Goal: Navigation & Orientation: Find specific page/section

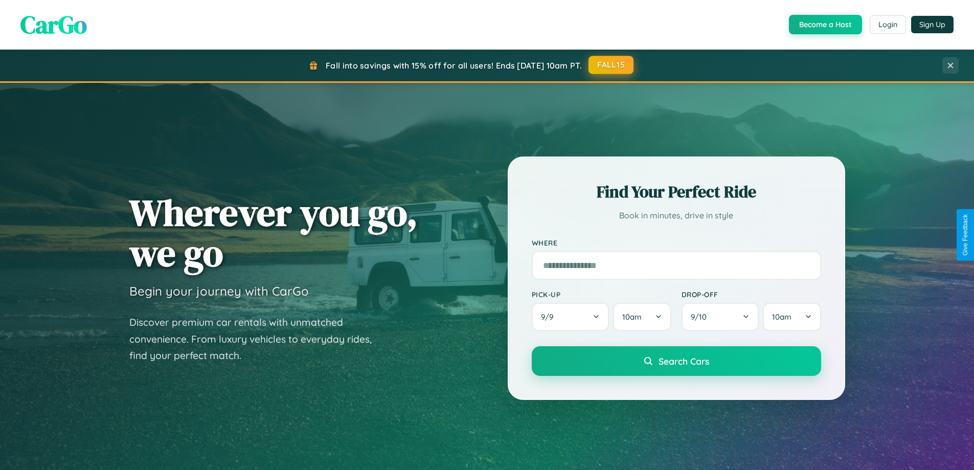
click at [612, 65] on button "FALL15" at bounding box center [611, 65] width 45 height 18
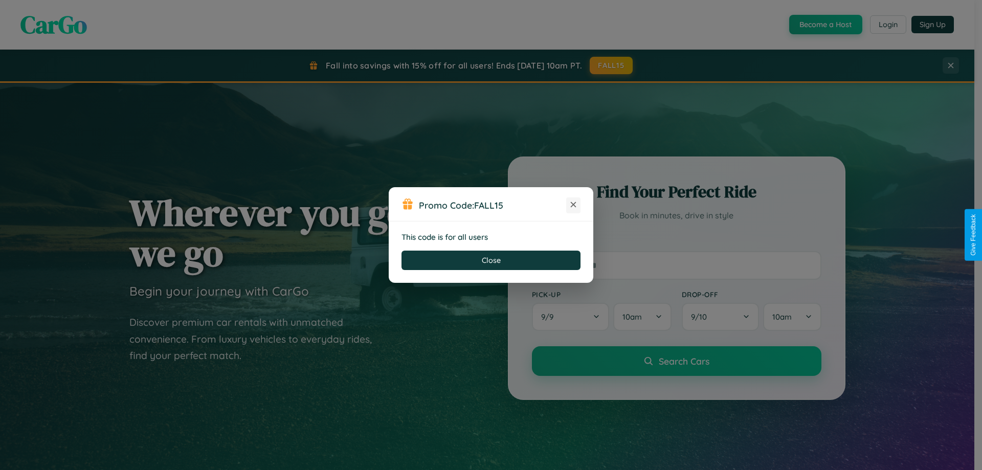
click at [573, 205] on icon at bounding box center [573, 204] width 10 height 10
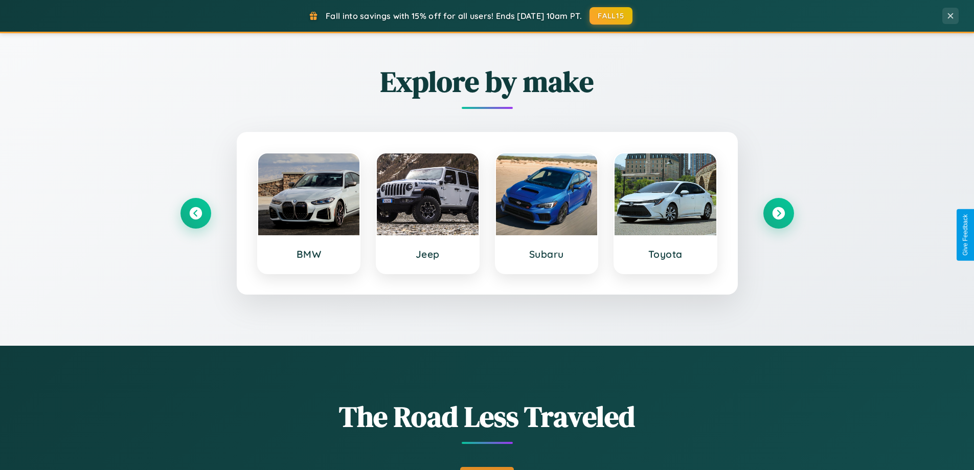
scroll to position [704, 0]
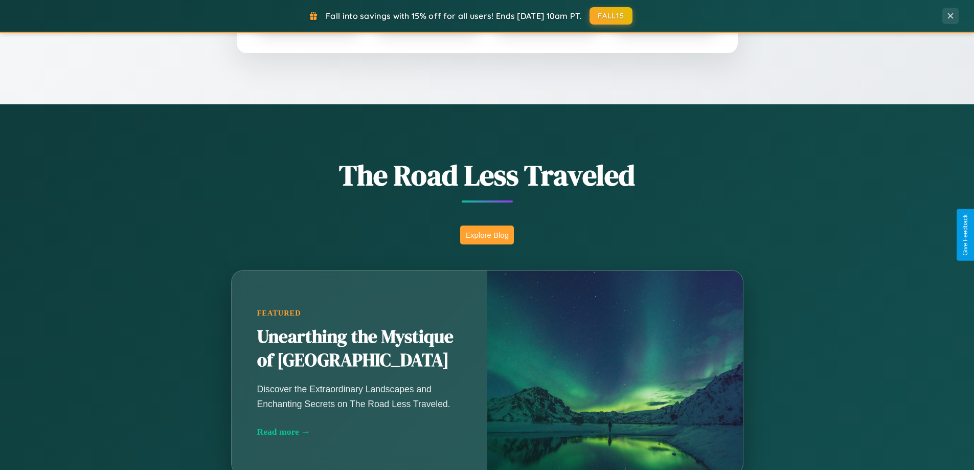
click at [487, 235] on button "Explore Blog" at bounding box center [487, 235] width 54 height 19
